Goal: Check status: Check status

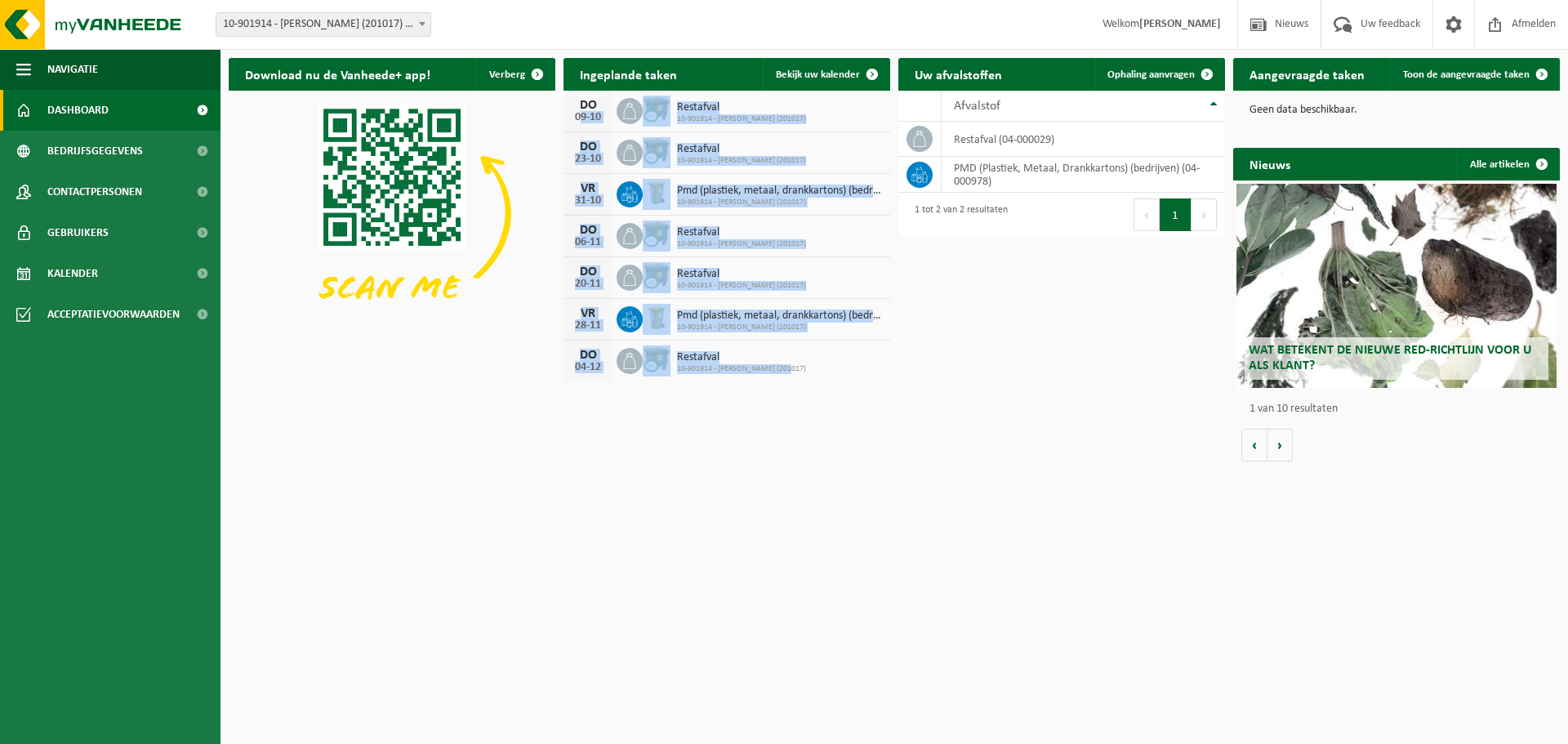
drag, startPoint x: 818, startPoint y: 376, endPoint x: 563, endPoint y: 111, distance: 367.8
click at [564, 113] on div "DO 09-10 Restafval 10-901914 - AVA AALST (201017) DO 23-10 Restafval 10-901914 …" at bounding box center [726, 236] width 327 height 291
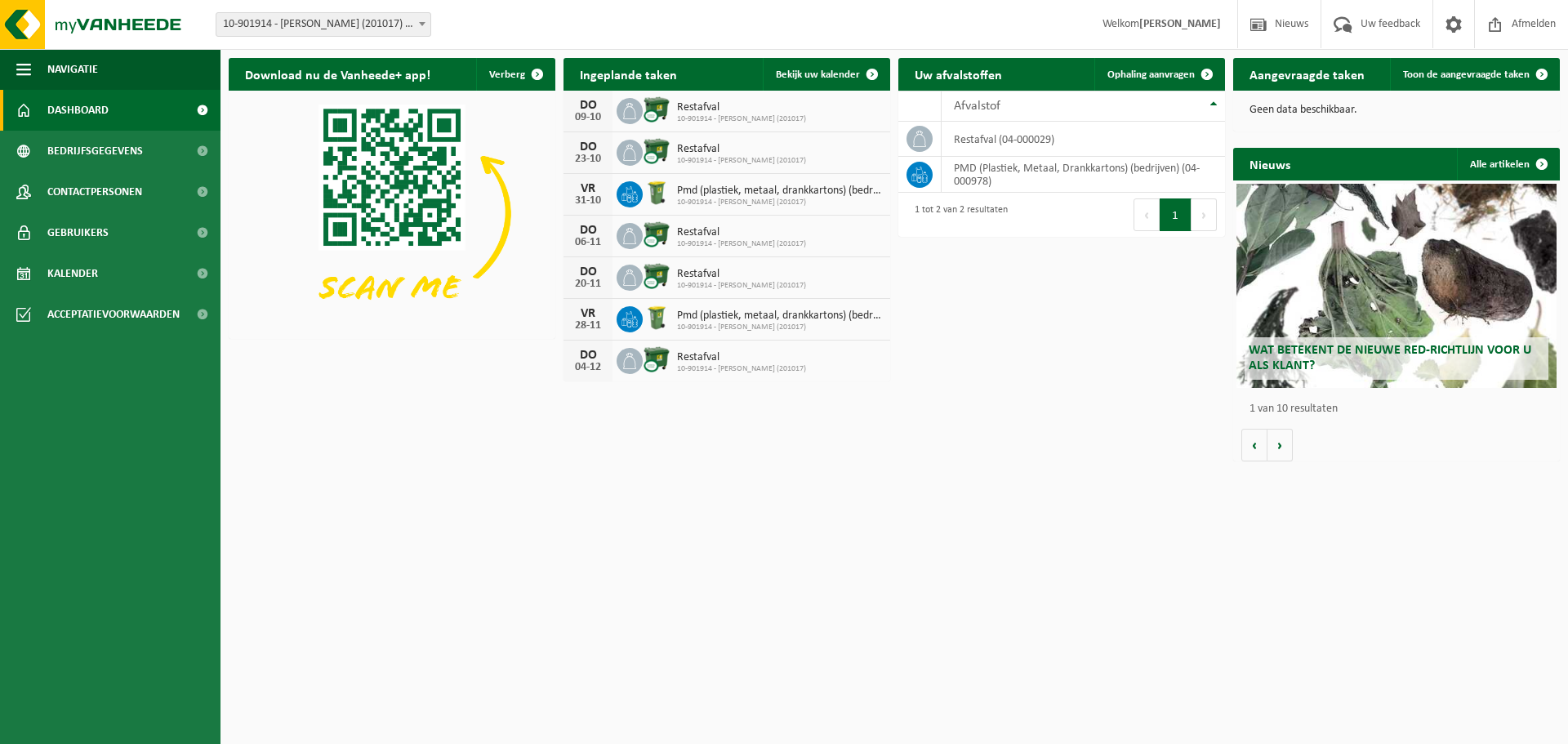
click at [805, 439] on div "Download nu de Vanheede+ app! Verberg Ingeplande taken Bekijk uw kalender DO 09…" at bounding box center [894, 259] width 1339 height 420
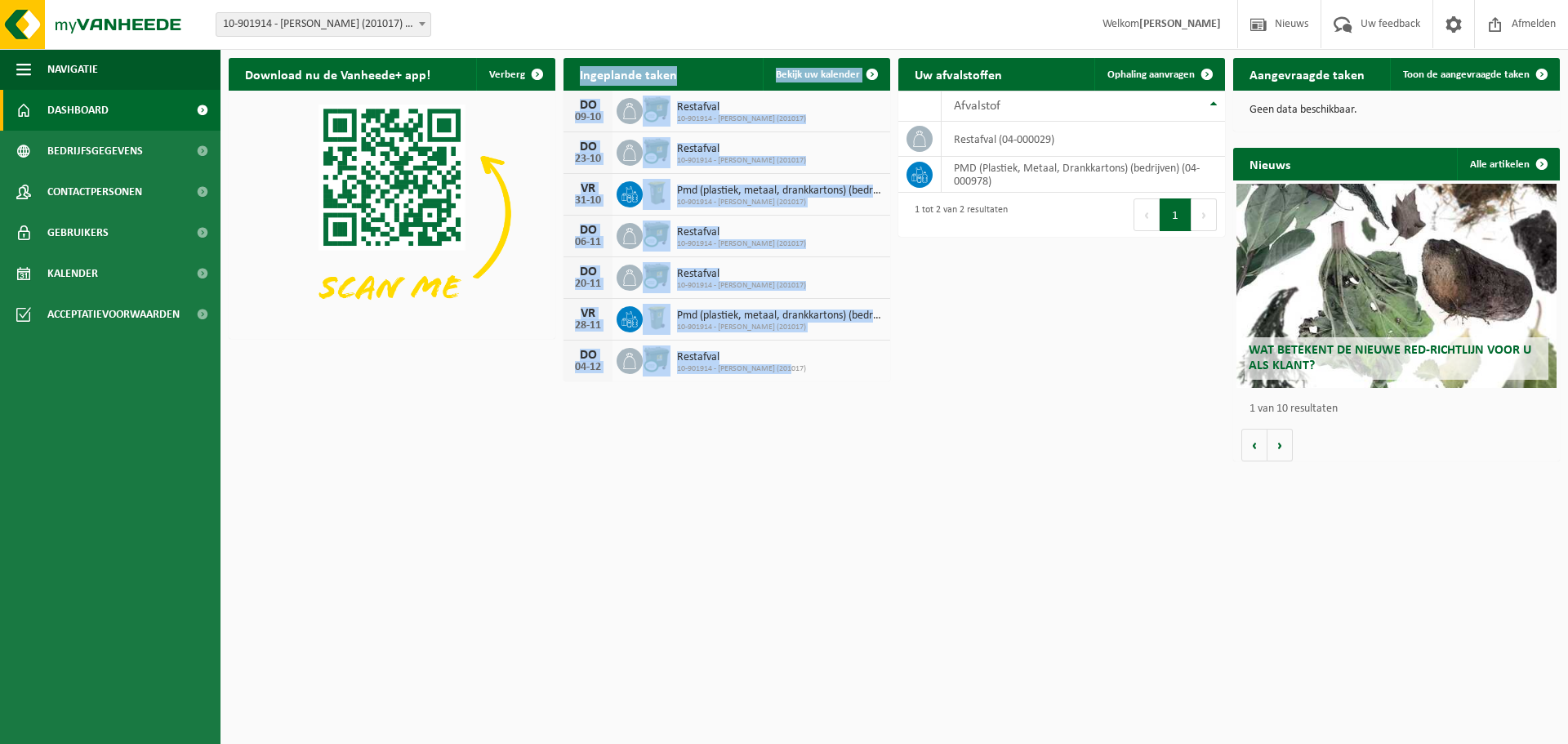
drag, startPoint x: 810, startPoint y: 370, endPoint x: 605, endPoint y: 165, distance: 289.9
click at [556, 170] on div "Download nu de Vanheede+ app! Verberg Ingeplande taken Bekijk uw kalender DO 09…" at bounding box center [894, 259] width 1339 height 420
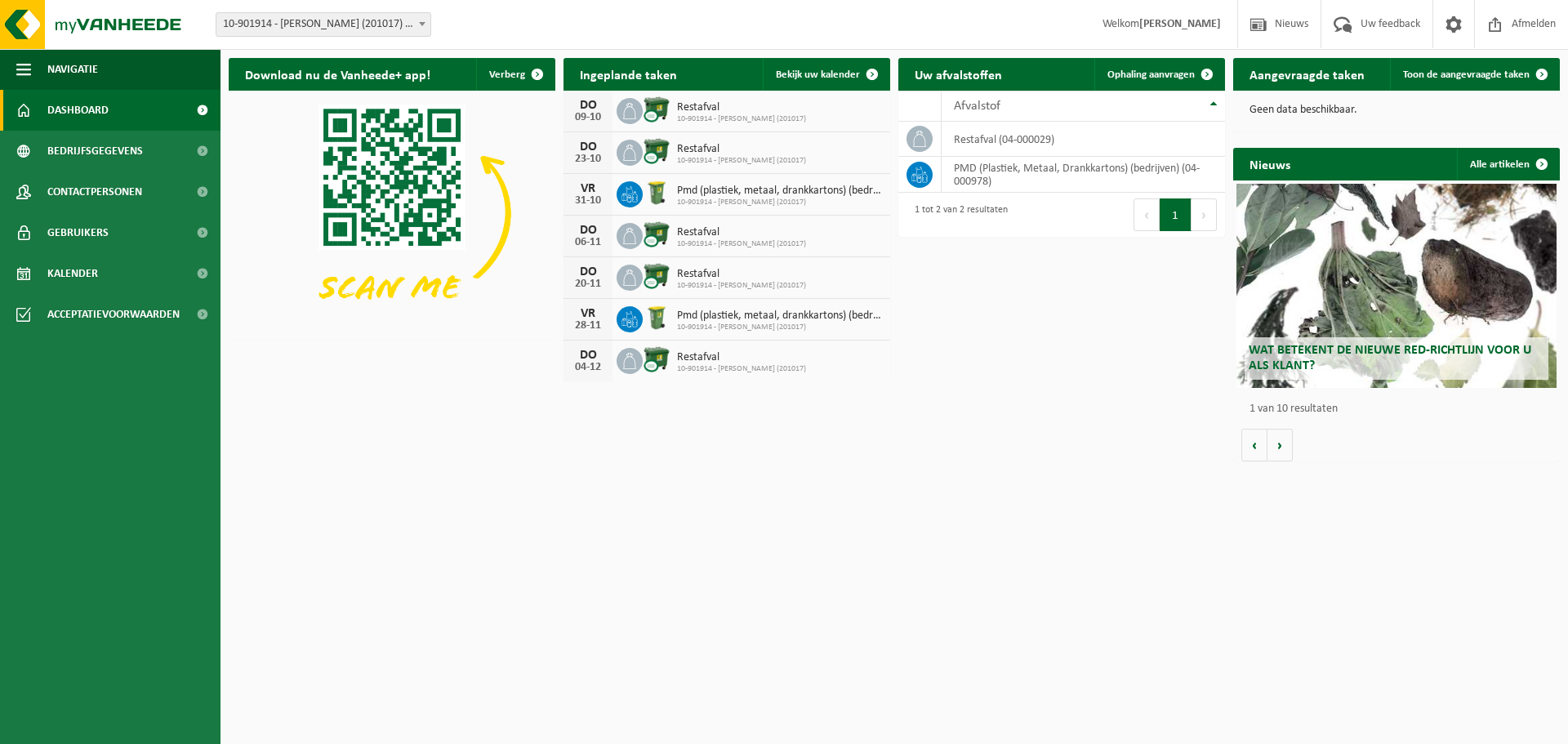
click at [583, 468] on div "Download nu de Vanheede+ app! Verberg Ingeplande taken Bekijk uw kalender DO 09…" at bounding box center [894, 259] width 1339 height 420
click at [801, 80] on span "Bekijk uw kalender" at bounding box center [818, 74] width 84 height 10
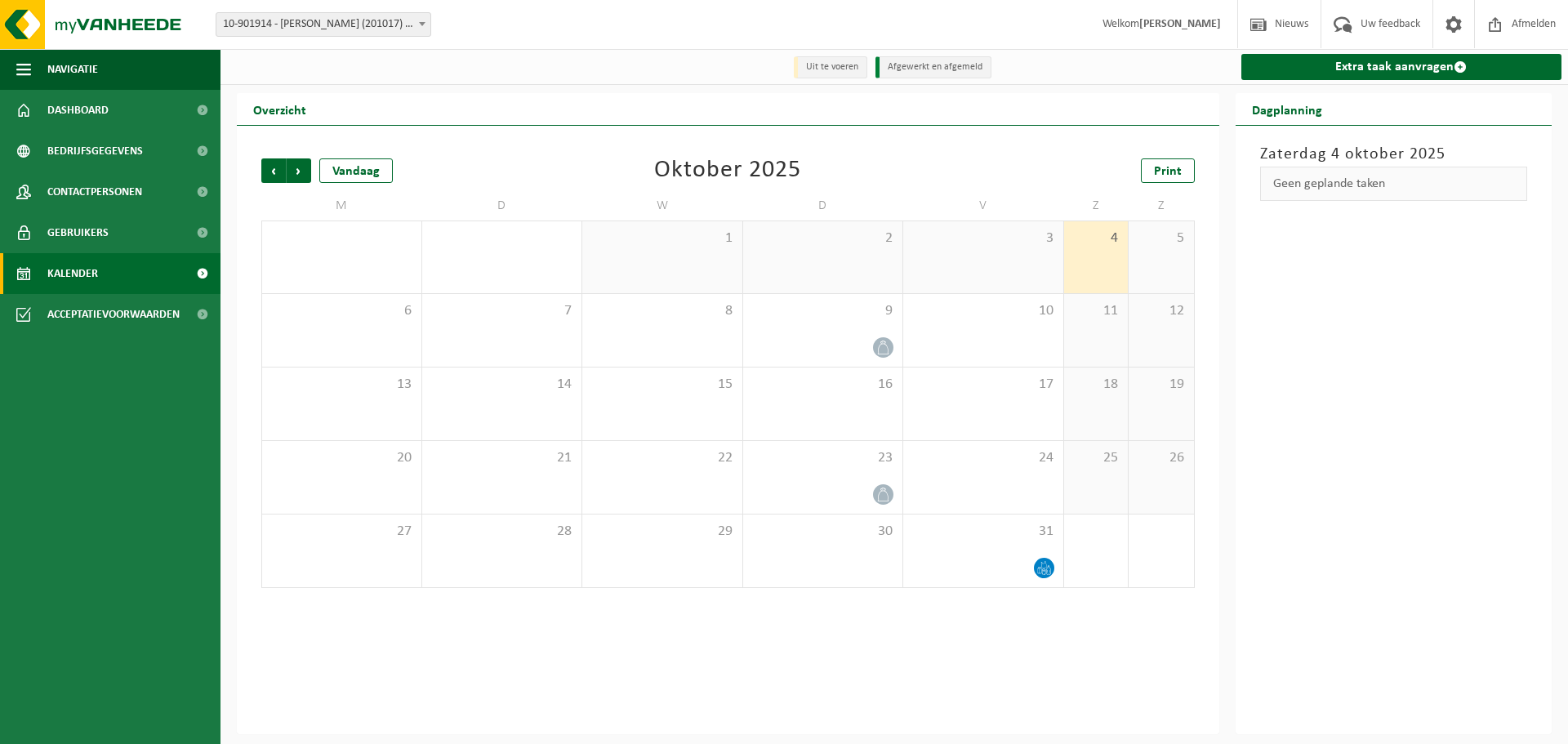
click at [1011, 264] on div "3" at bounding box center [983, 258] width 160 height 72
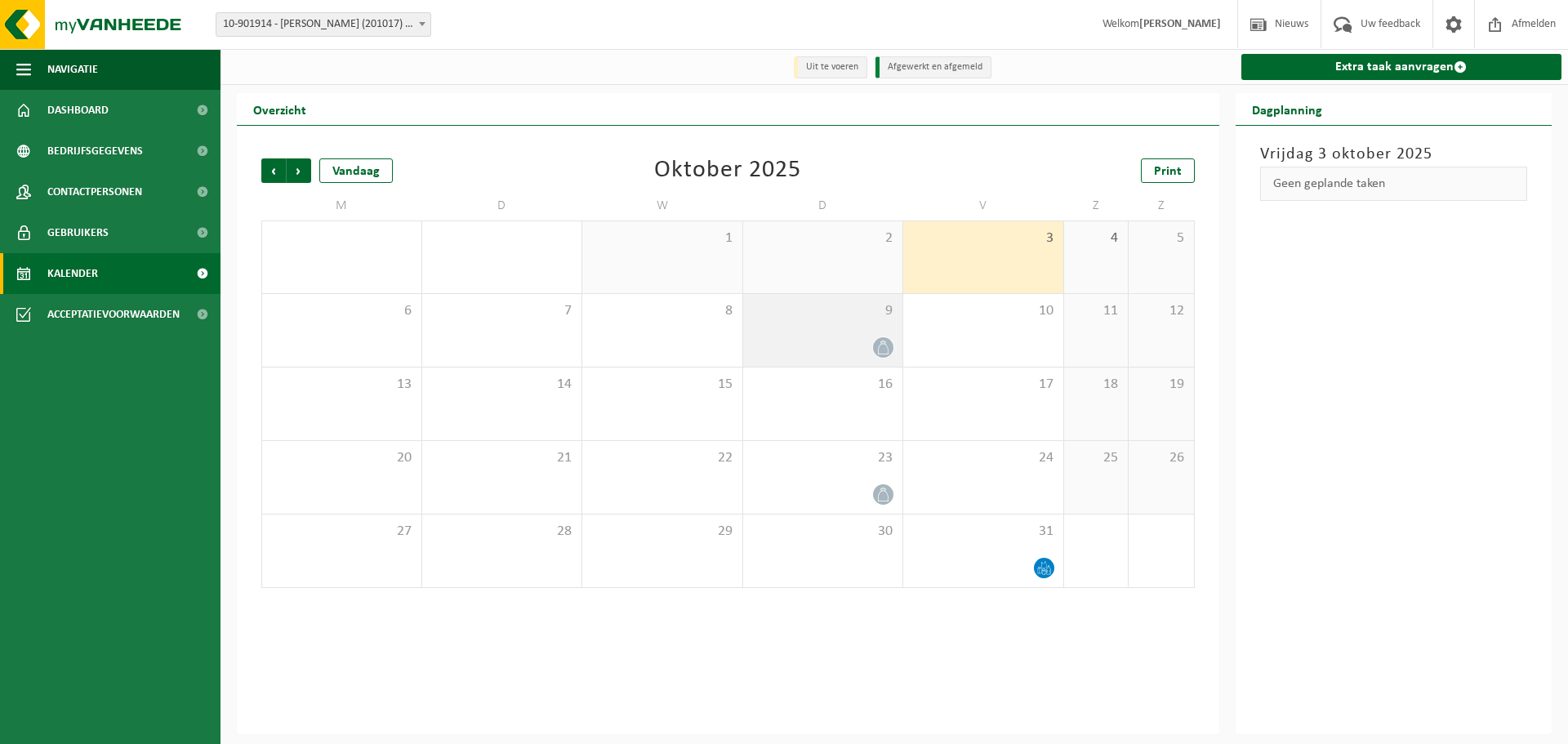
click at [872, 338] on div at bounding box center [822, 347] width 144 height 22
